Goal: Task Accomplishment & Management: Use online tool/utility

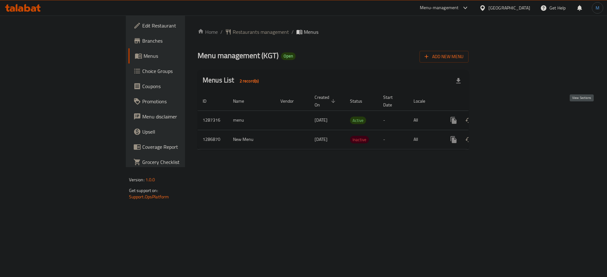
click at [503, 117] on icon "enhanced table" at bounding box center [499, 121] width 8 height 8
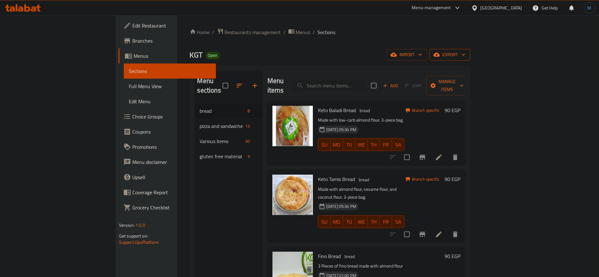
click at [466, 58] on span "export" at bounding box center [450, 55] width 31 height 8
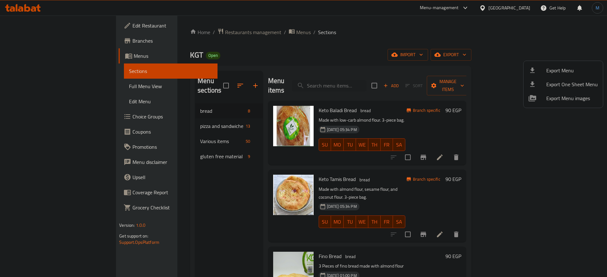
click at [446, 58] on div at bounding box center [303, 138] width 607 height 277
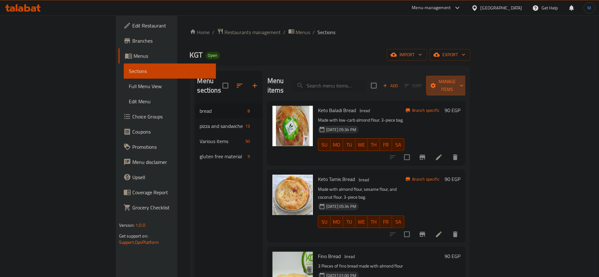
click at [464, 83] on span "Manage items" at bounding box center [448, 86] width 32 height 16
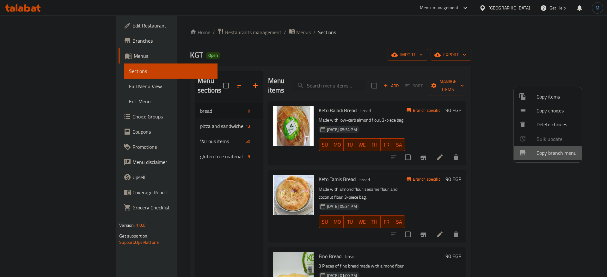
click at [527, 153] on div at bounding box center [527, 153] width 18 height 8
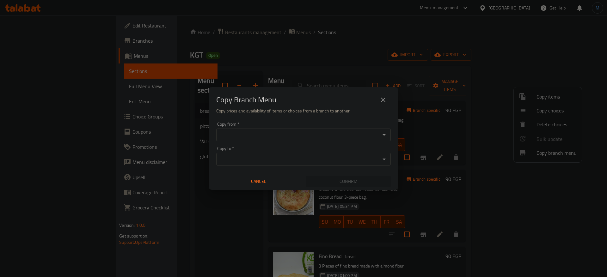
click at [315, 125] on div "Copy from   * Copy from *" at bounding box center [303, 131] width 174 height 19
click at [312, 131] on input "Copy from   *" at bounding box center [298, 134] width 160 height 9
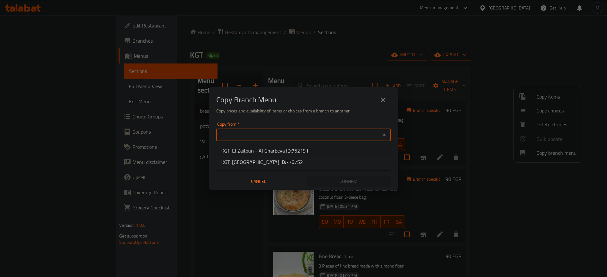
click at [304, 152] on span "762191" at bounding box center [299, 150] width 17 height 9
type input "KGT, El Zaitoun - Al Gharbeya"
click at [304, 152] on div "Copy to   * Copy to *" at bounding box center [303, 155] width 174 height 19
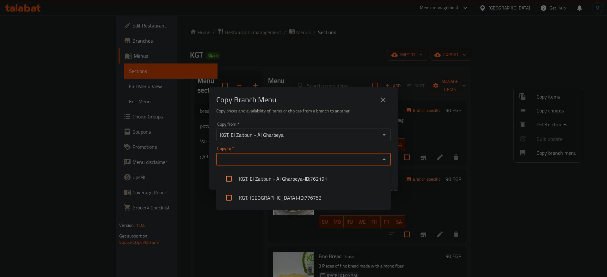
click at [304, 159] on input "Copy to   *" at bounding box center [298, 159] width 160 height 9
click at [304, 195] on span "776752" at bounding box center [312, 198] width 17 height 8
checkbox input "true"
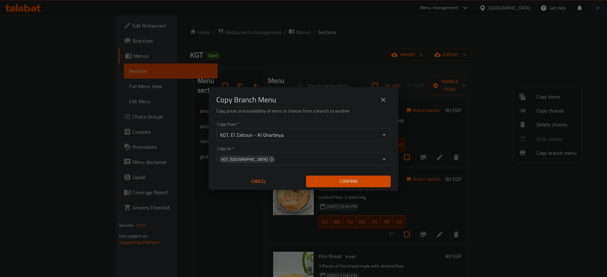
click at [304, 105] on div "Copy Branch Menu" at bounding box center [303, 99] width 174 height 15
click at [351, 188] on div "Confirm" at bounding box center [348, 181] width 90 height 17
click at [351, 185] on span "Confirm" at bounding box center [348, 182] width 75 height 8
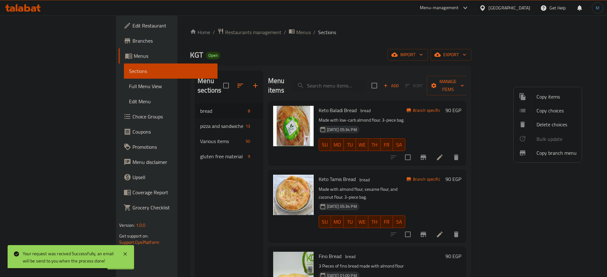
click at [73, 37] on div at bounding box center [303, 138] width 607 height 277
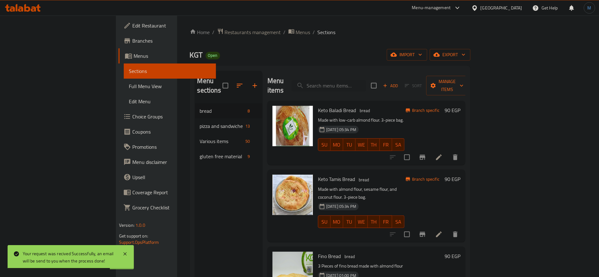
click at [132, 38] on span "Branches" at bounding box center [171, 41] width 79 height 8
